Goal: Task Accomplishment & Management: Check status

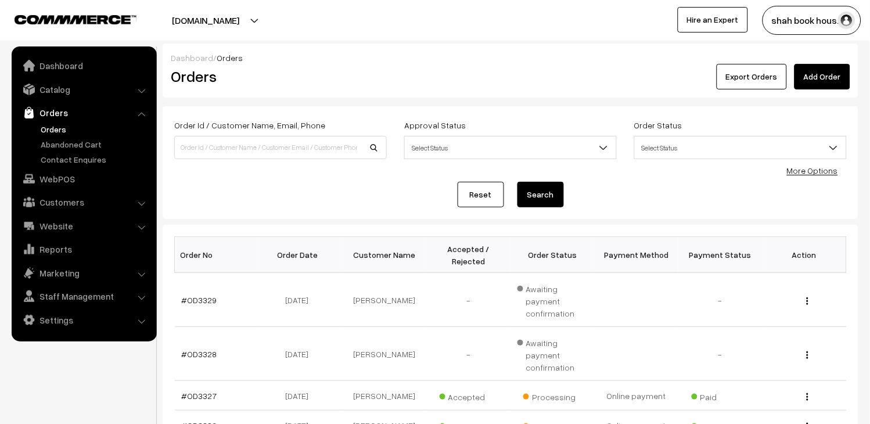
click at [42, 128] on link "Orders" at bounding box center [95, 129] width 115 height 12
click at [200, 349] on link "#OD3328" at bounding box center [199, 354] width 35 height 10
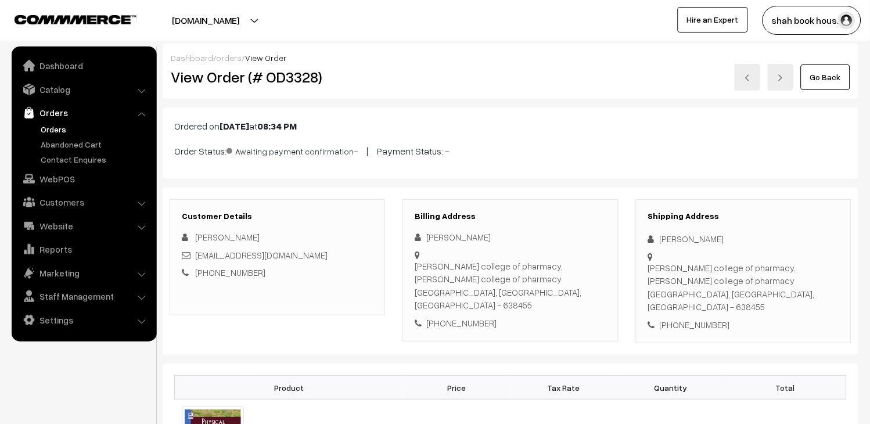
click at [760, 82] on link at bounding box center [748, 77] width 26 height 27
click at [49, 124] on link "Orders" at bounding box center [95, 129] width 115 height 12
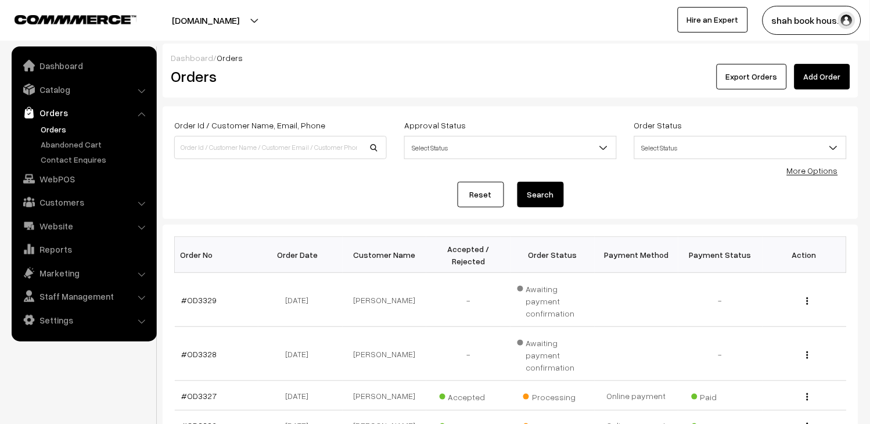
click at [49, 124] on link "Orders" at bounding box center [95, 129] width 115 height 12
click at [64, 127] on link "Orders" at bounding box center [95, 129] width 115 height 12
